Goal: Task Accomplishment & Management: Manage account settings

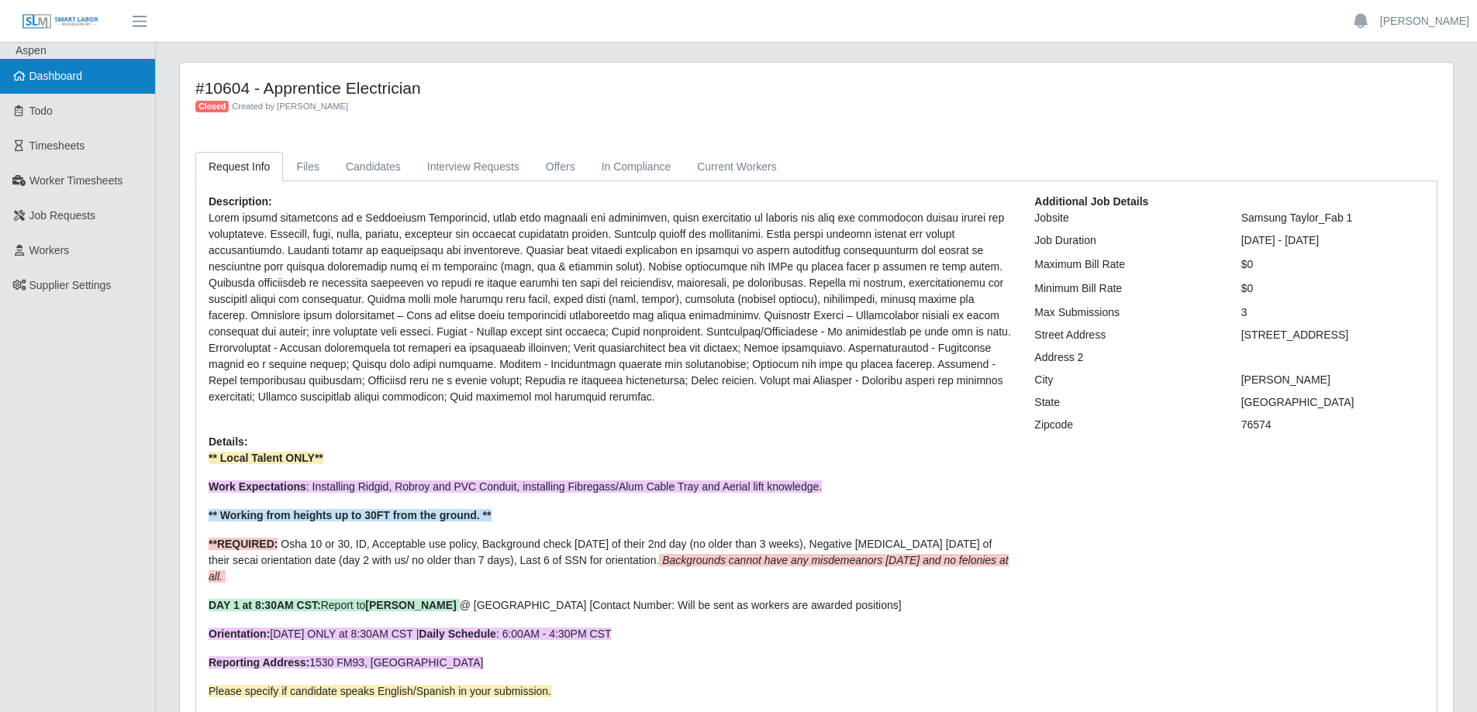
drag, startPoint x: 81, startPoint y: 77, endPoint x: 73, endPoint y: 80, distance: 8.3
click at [81, 76] on span "Dashboard" at bounding box center [55, 76] width 53 height 12
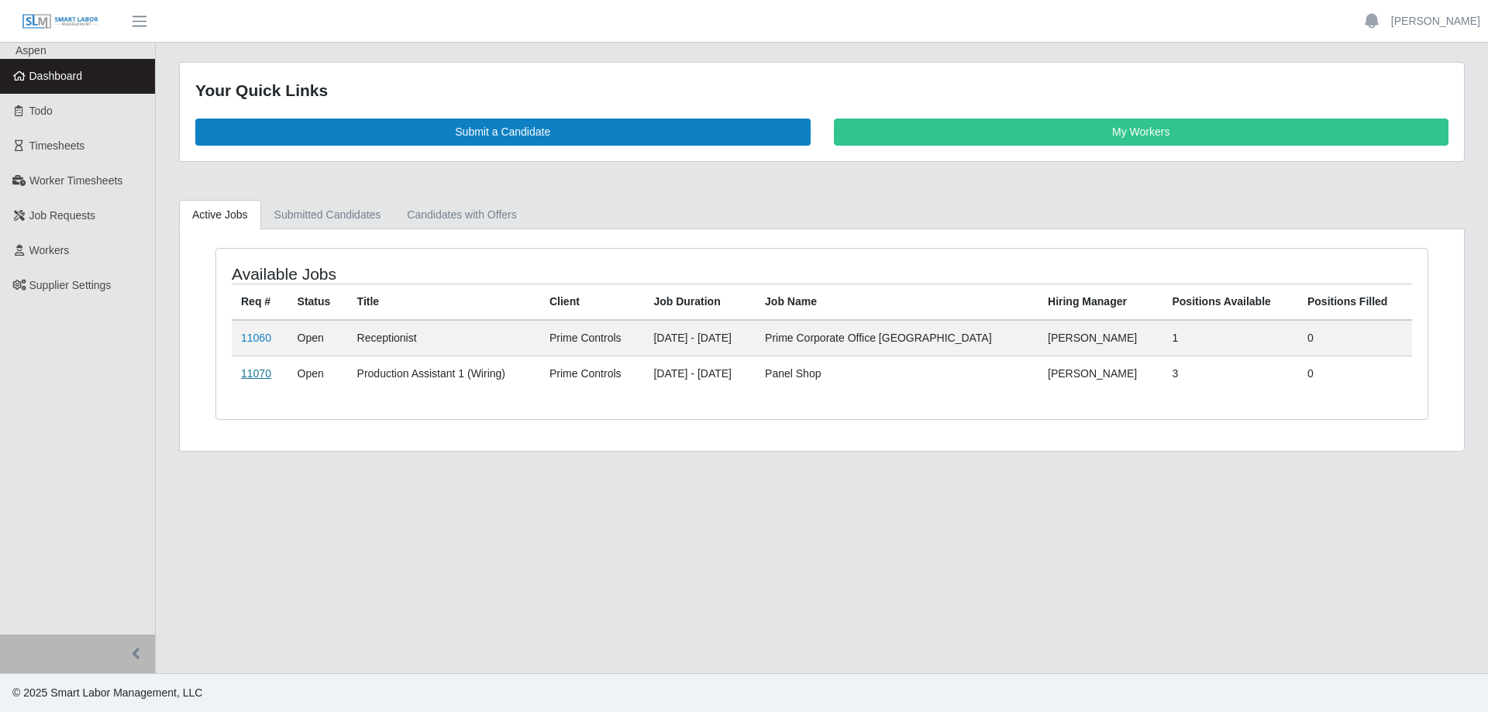
click at [262, 373] on link "11070" at bounding box center [256, 373] width 30 height 12
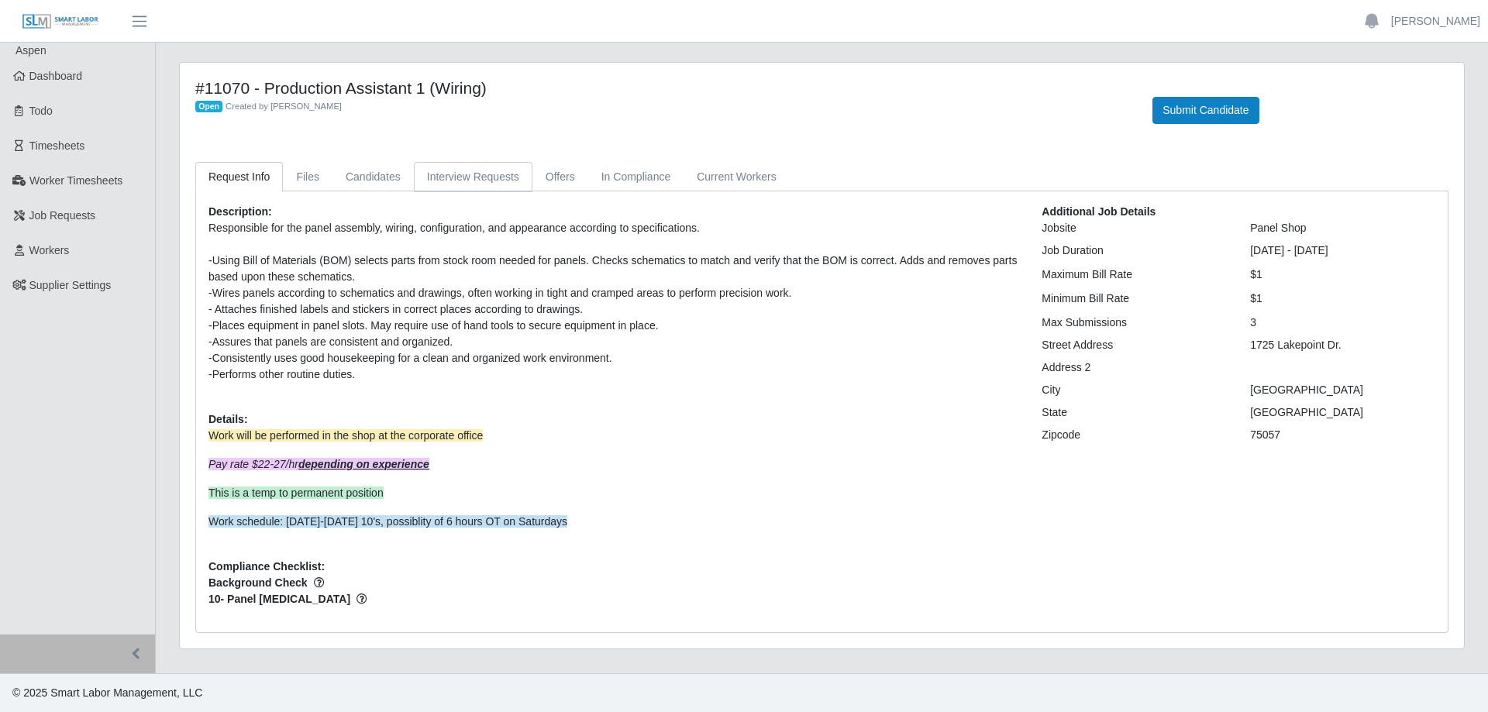
click at [458, 171] on link "Interview Requests" at bounding box center [473, 177] width 119 height 30
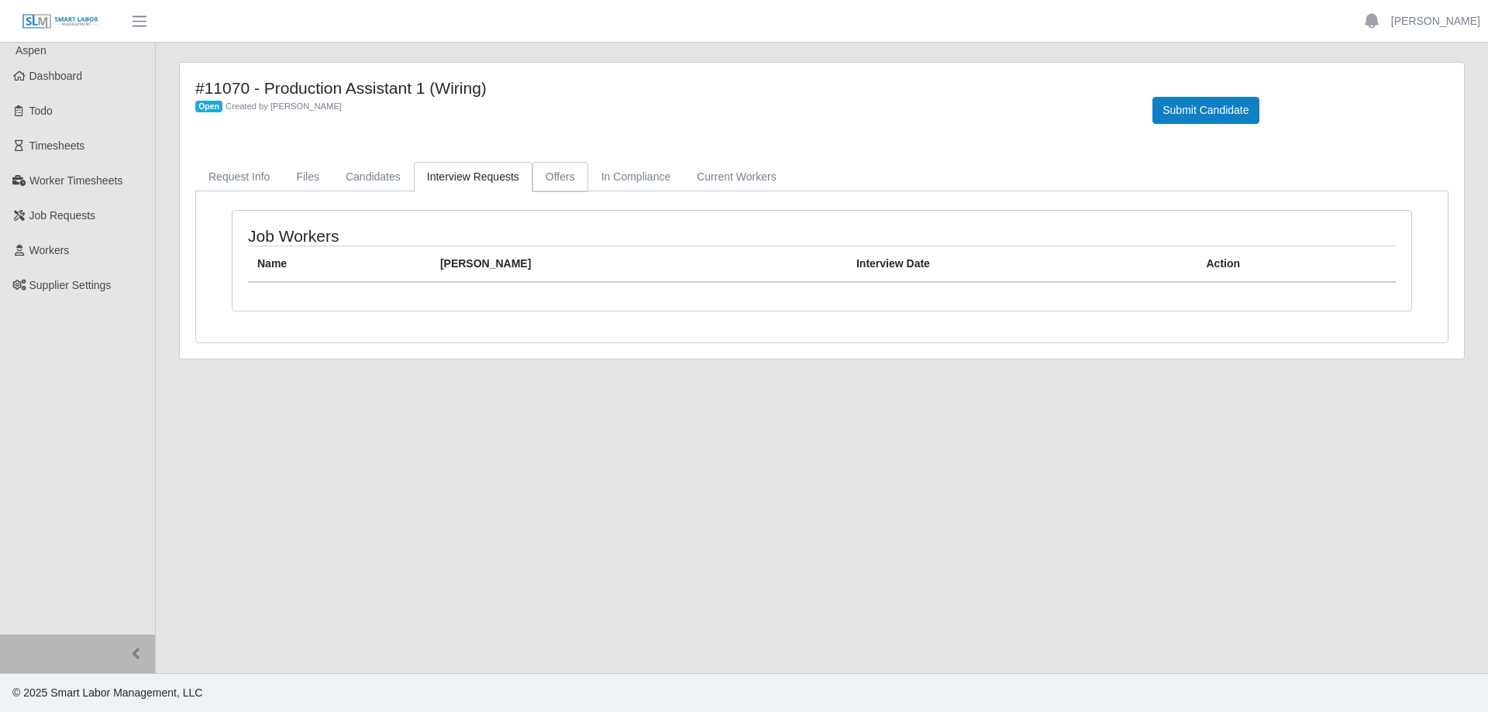
click at [539, 181] on link "Offers" at bounding box center [561, 177] width 56 height 30
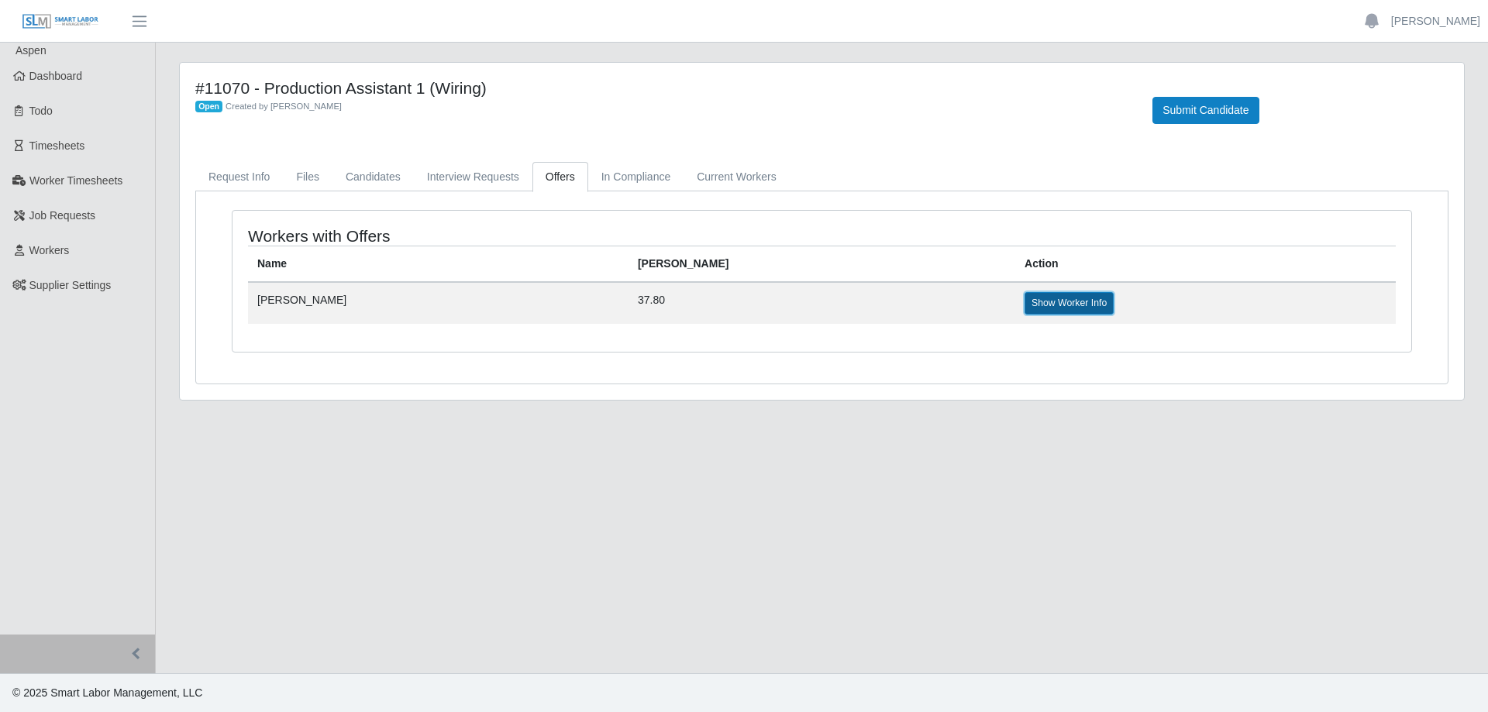
click at [1025, 299] on link "Show Worker Info" at bounding box center [1069, 303] width 89 height 22
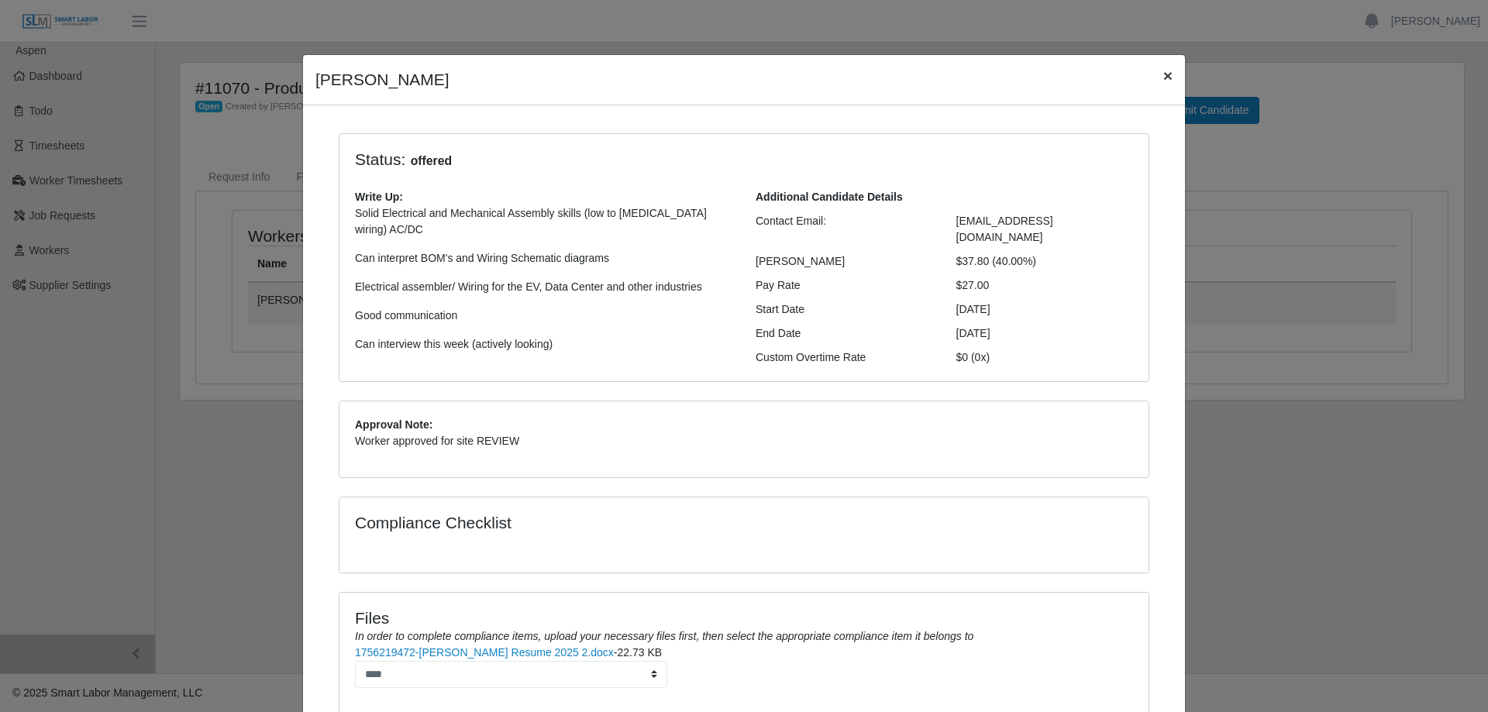
click at [1164, 79] on span "×" at bounding box center [1168, 76] width 9 height 18
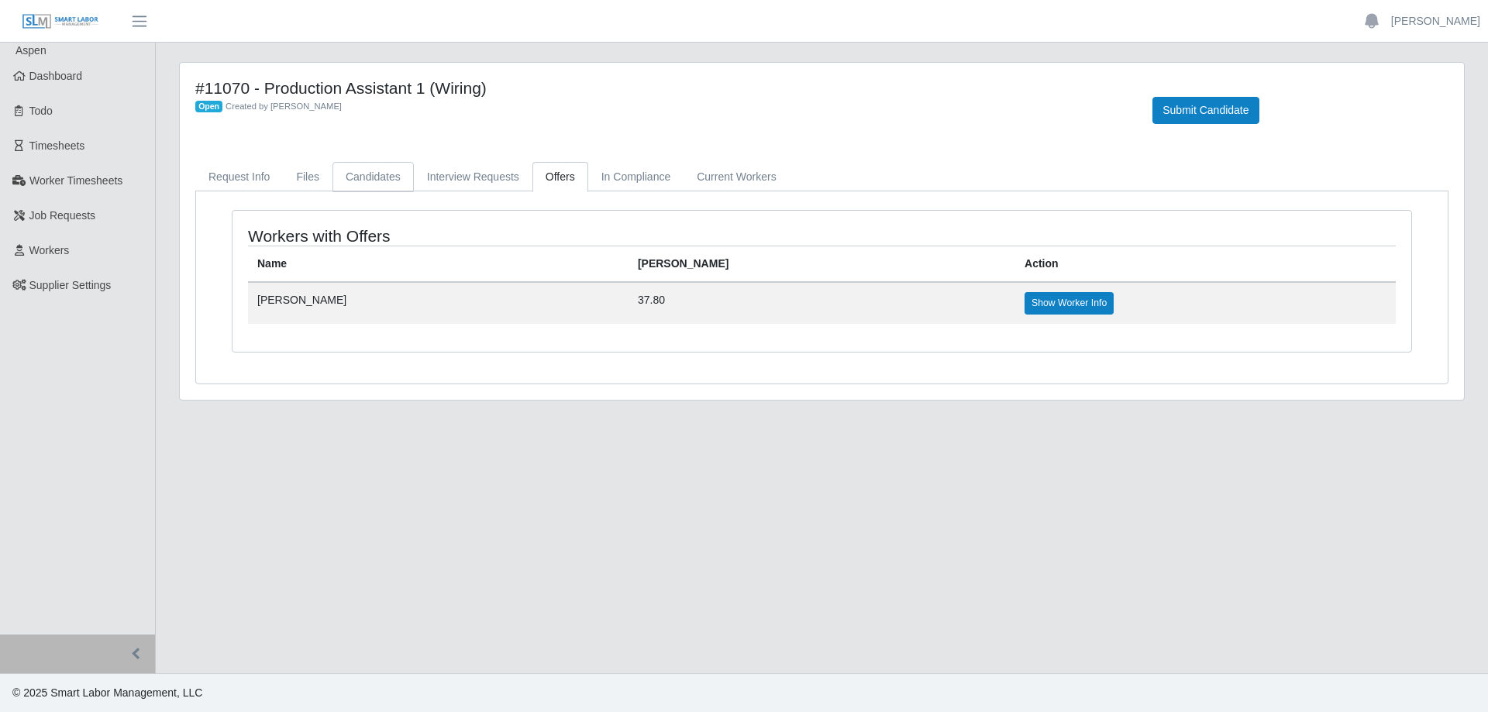
click at [360, 176] on link "Candidates" at bounding box center [373, 177] width 81 height 30
click at [76, 78] on span "Dashboard" at bounding box center [55, 76] width 53 height 12
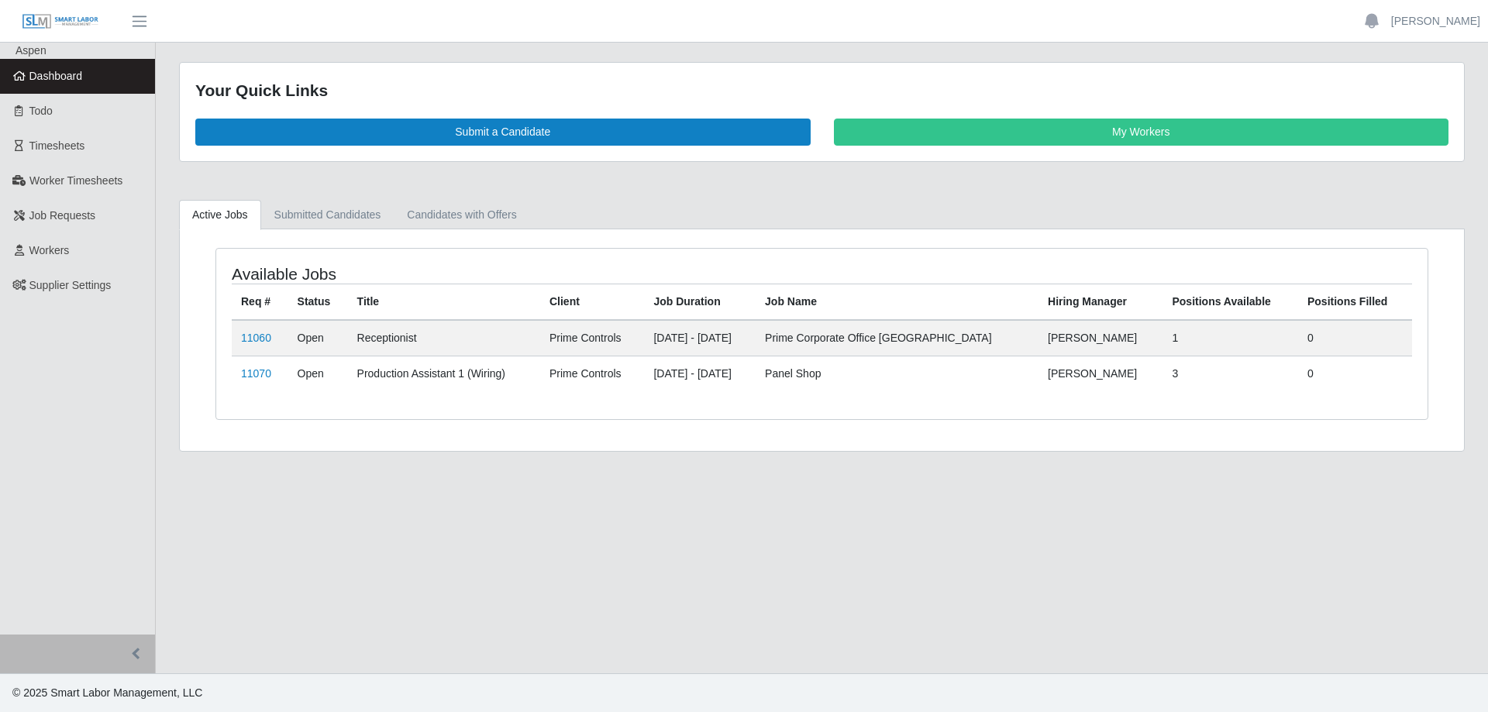
click at [53, 71] on span "Dashboard" at bounding box center [55, 76] width 53 height 12
